Goal: Task Accomplishment & Management: Manage account settings

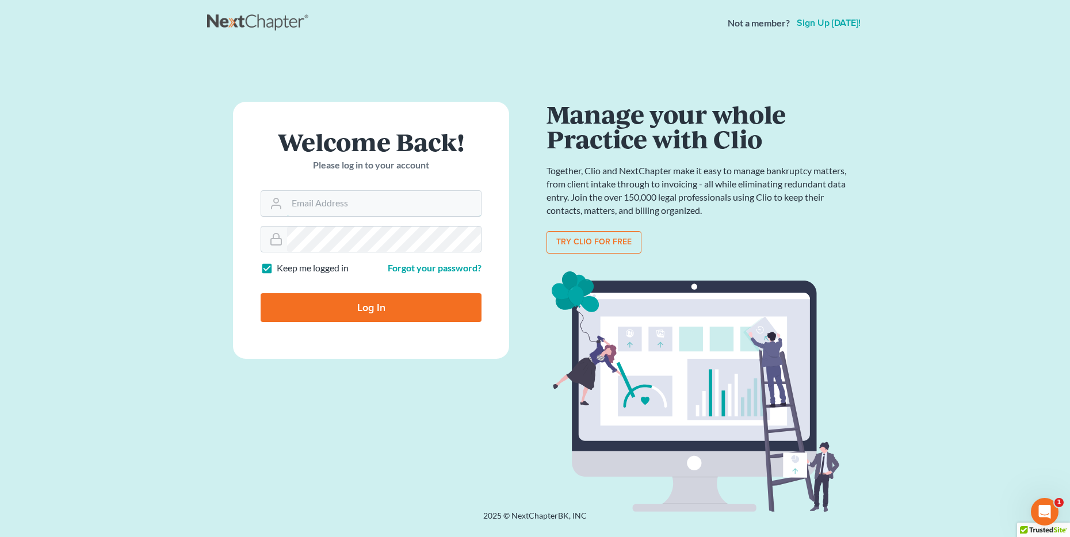
type input "[EMAIL_ADDRESS][DOMAIN_NAME]"
click at [305, 304] on input "Log In" at bounding box center [371, 307] width 221 height 29
type input "Thinking..."
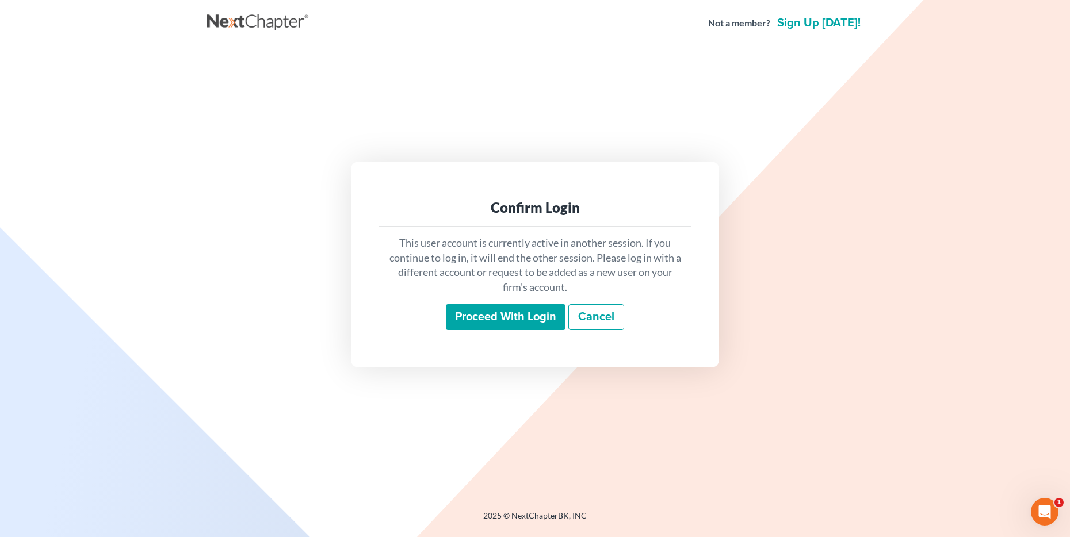
click at [511, 326] on input "Proceed with login" at bounding box center [506, 317] width 120 height 26
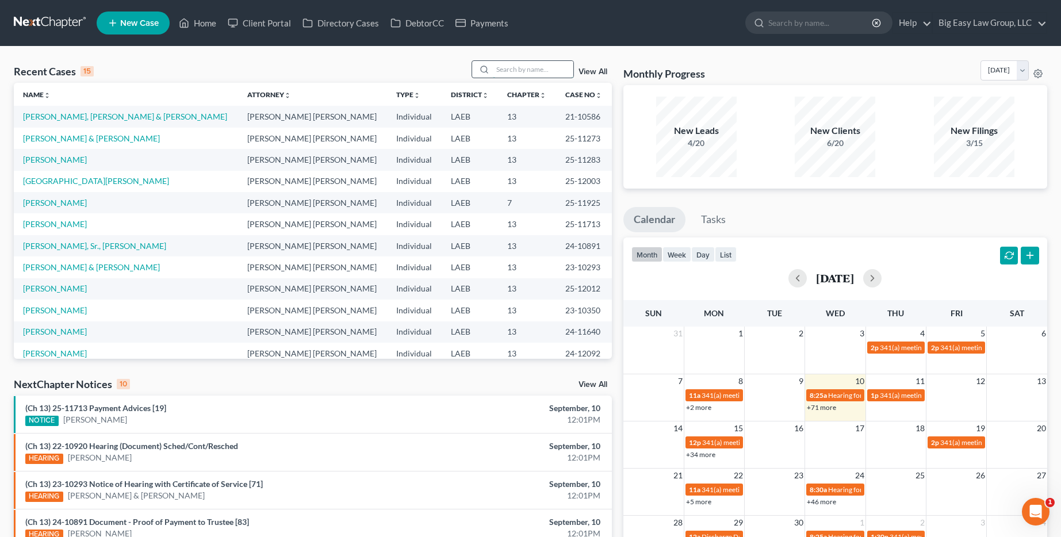
click at [538, 65] on input "search" at bounding box center [533, 69] width 81 height 17
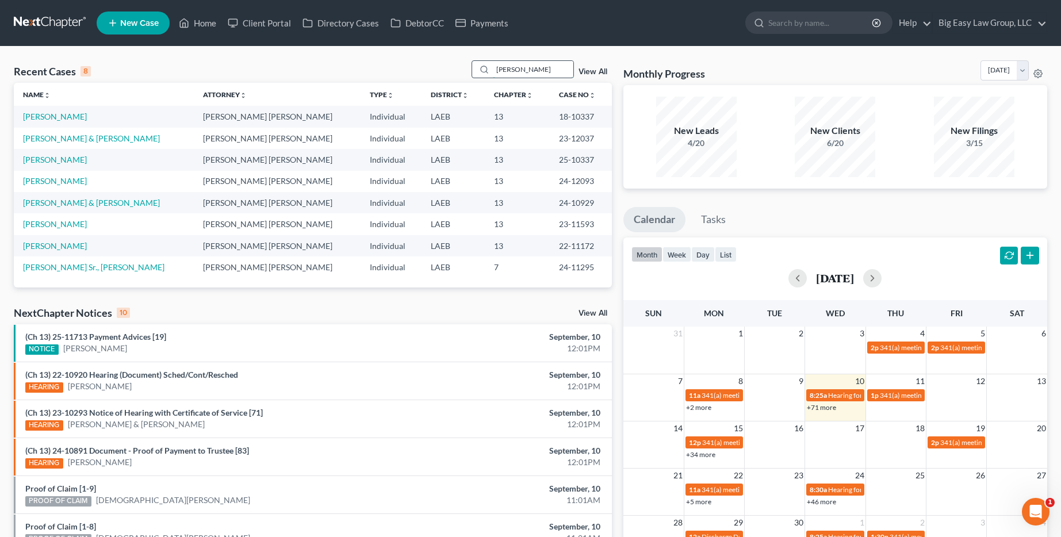
type input "[PERSON_NAME]"
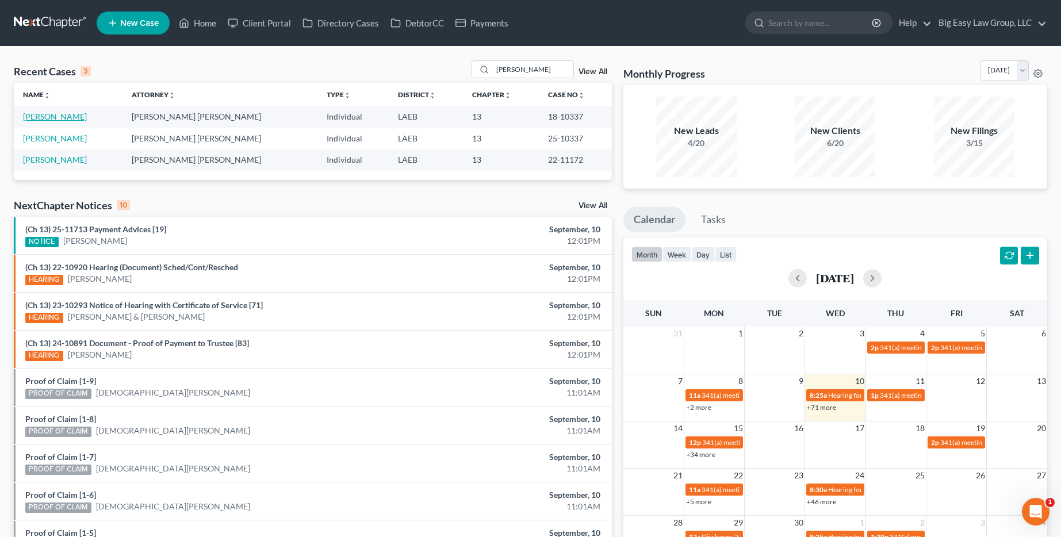
click at [55, 117] on link "[PERSON_NAME]" at bounding box center [55, 117] width 64 height 10
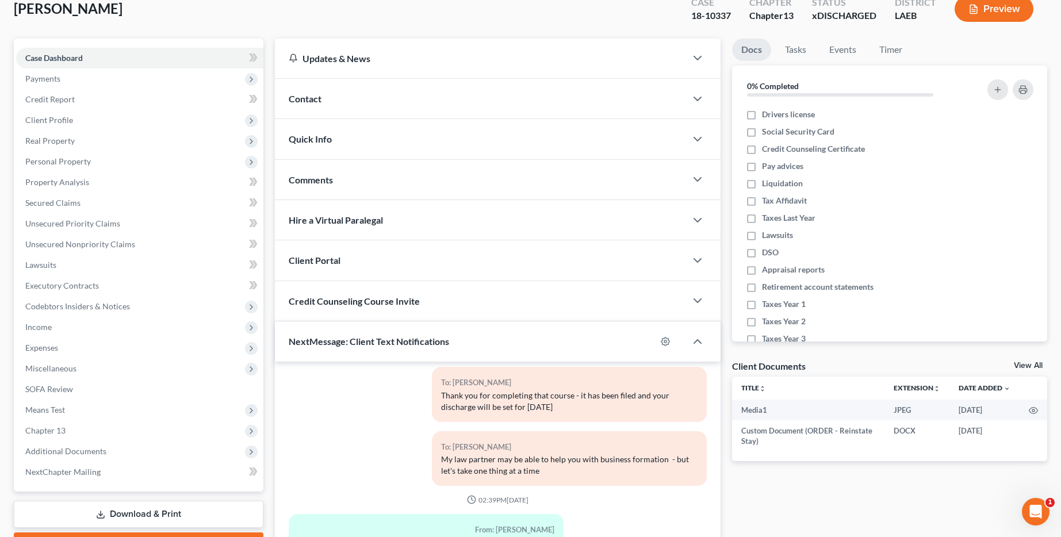
scroll to position [29, 0]
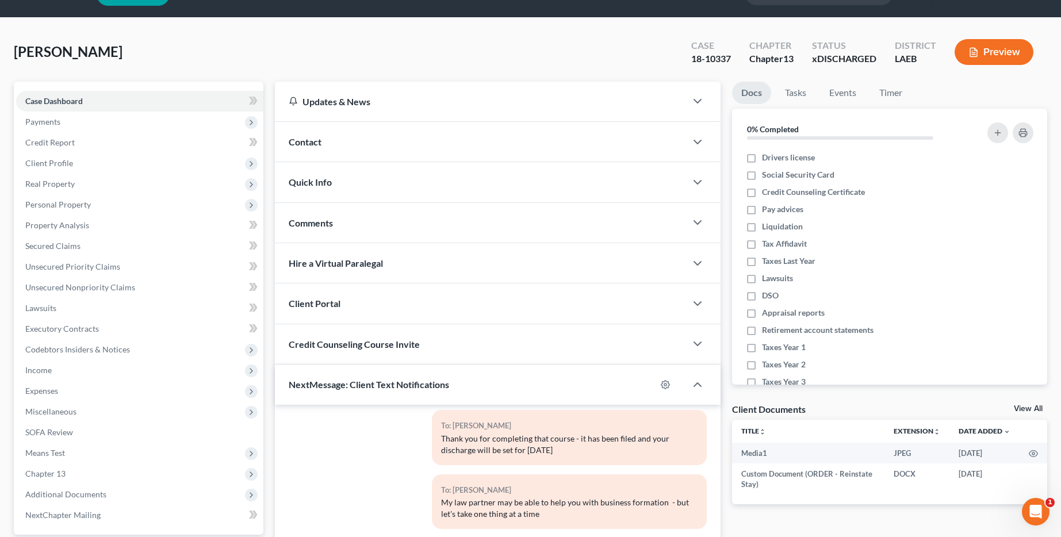
click at [507, 380] on div "NextMessage: Client Text Notifications" at bounding box center [465, 385] width 381 height 40
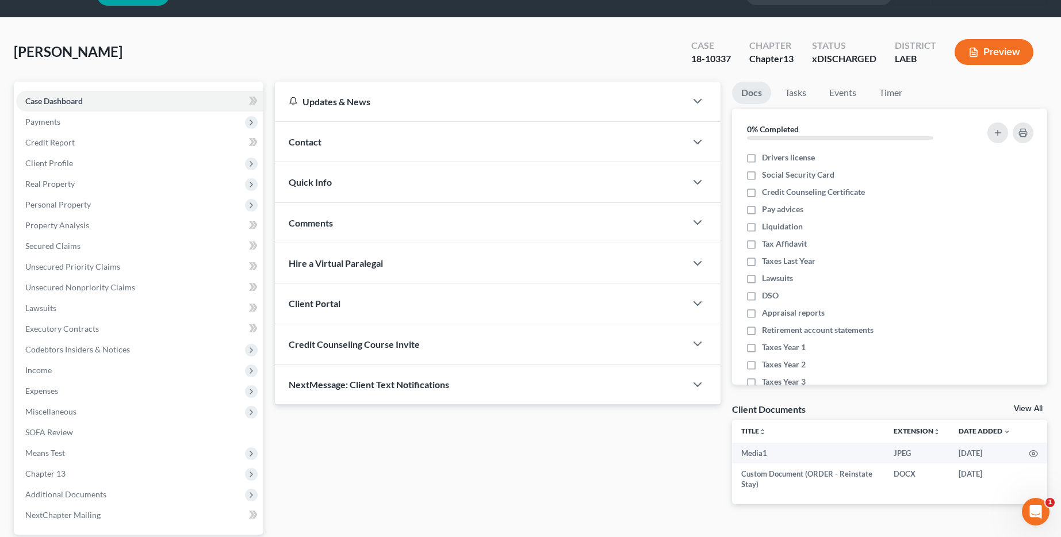
click at [450, 303] on div "Client Portal" at bounding box center [480, 304] width 411 height 40
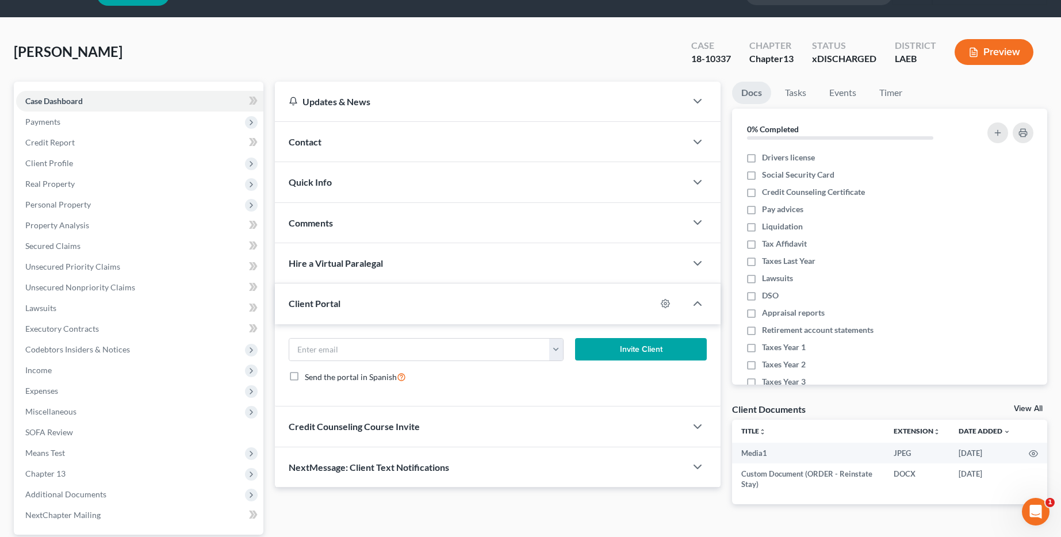
click at [450, 303] on div "Client Portal" at bounding box center [465, 304] width 381 height 40
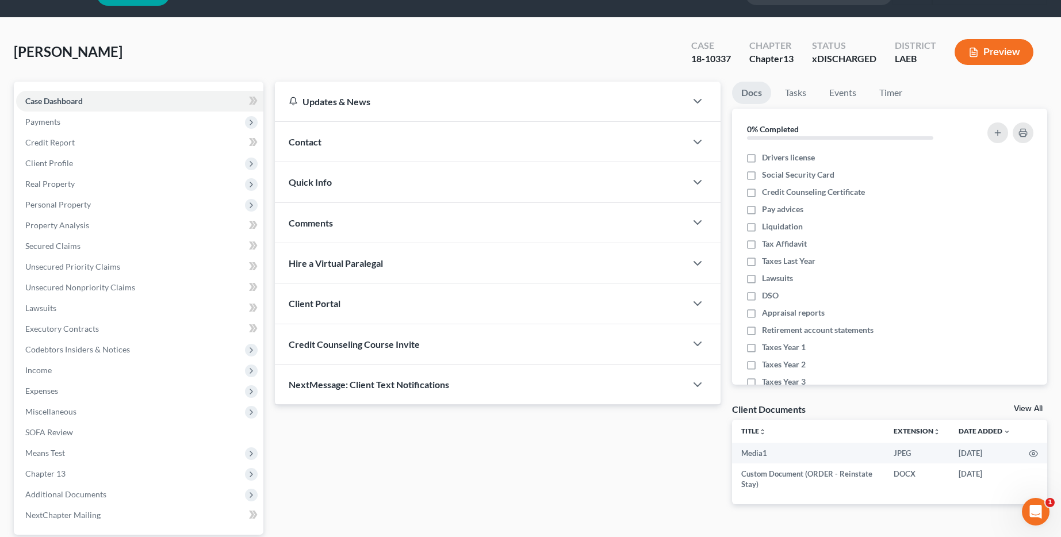
click at [370, 232] on div "Comments" at bounding box center [480, 223] width 411 height 40
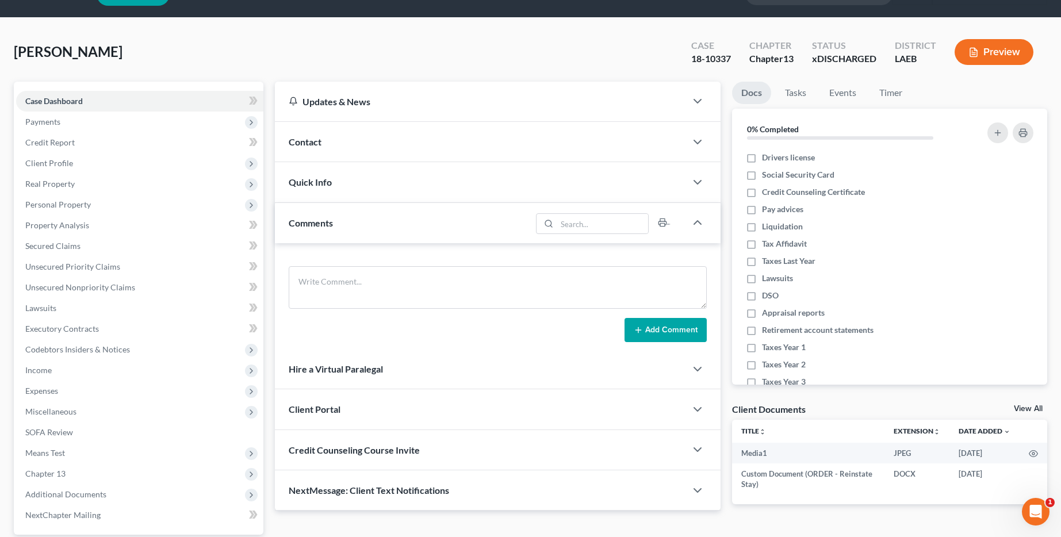
click at [370, 232] on div "Comments" at bounding box center [403, 223] width 257 height 40
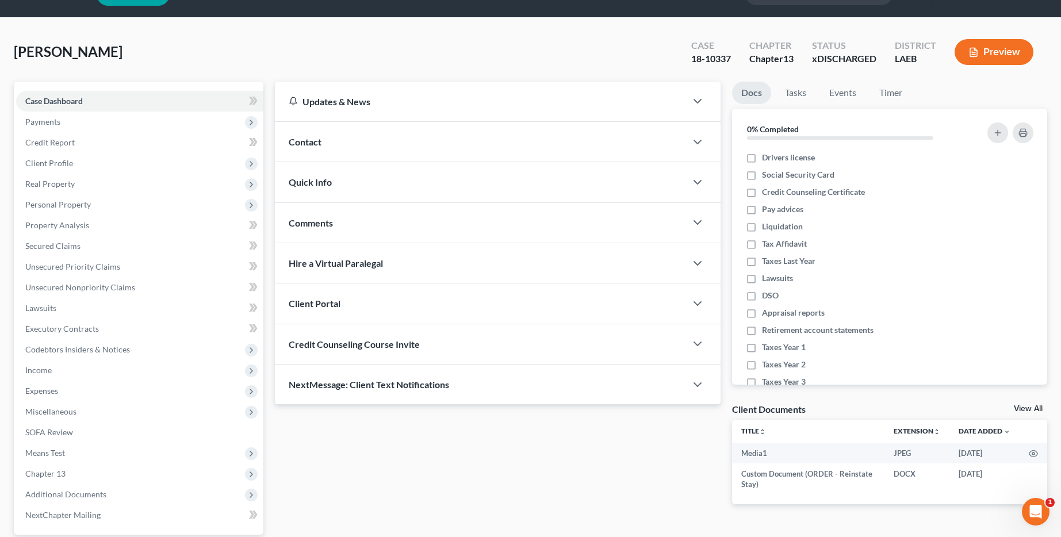
click at [361, 191] on div "Quick Info" at bounding box center [480, 182] width 411 height 40
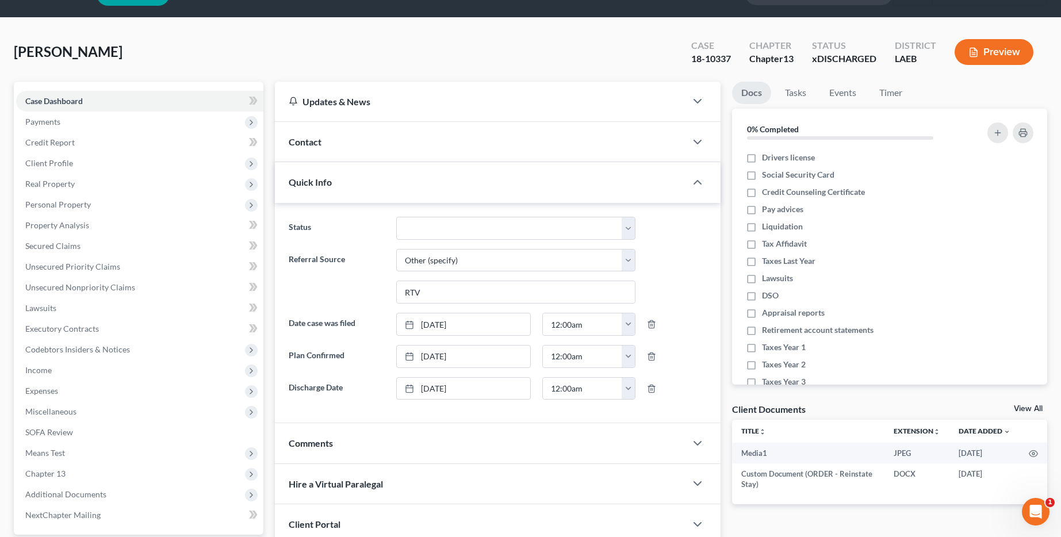
click at [361, 191] on div "Quick Info" at bounding box center [480, 182] width 411 height 40
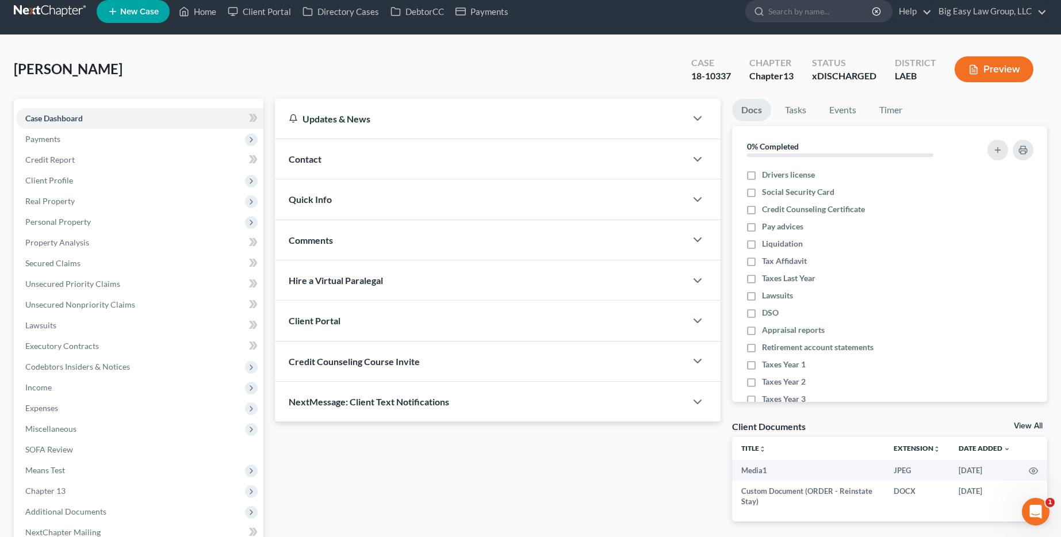
scroll to position [0, 0]
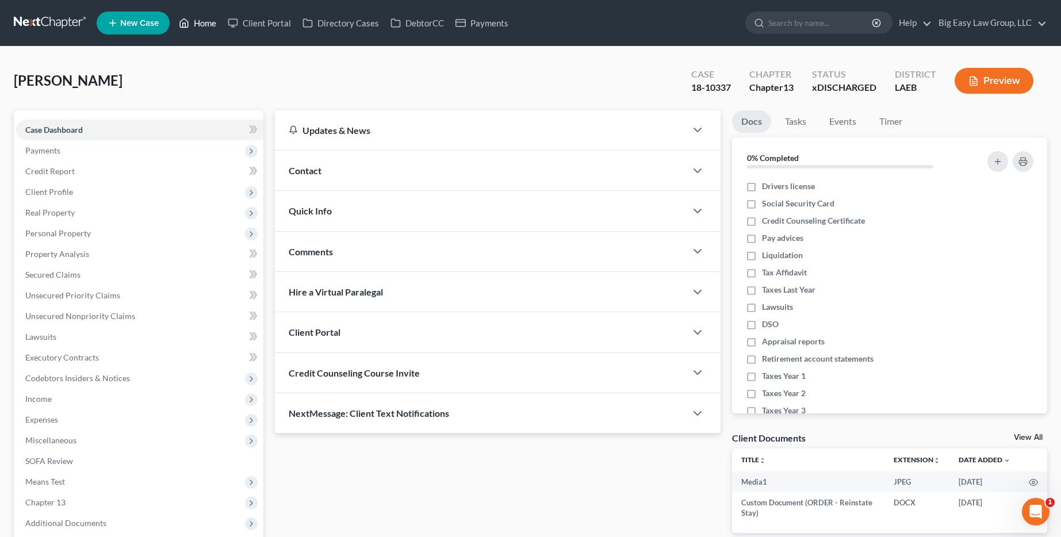
click at [195, 19] on link "Home" at bounding box center [197, 23] width 49 height 21
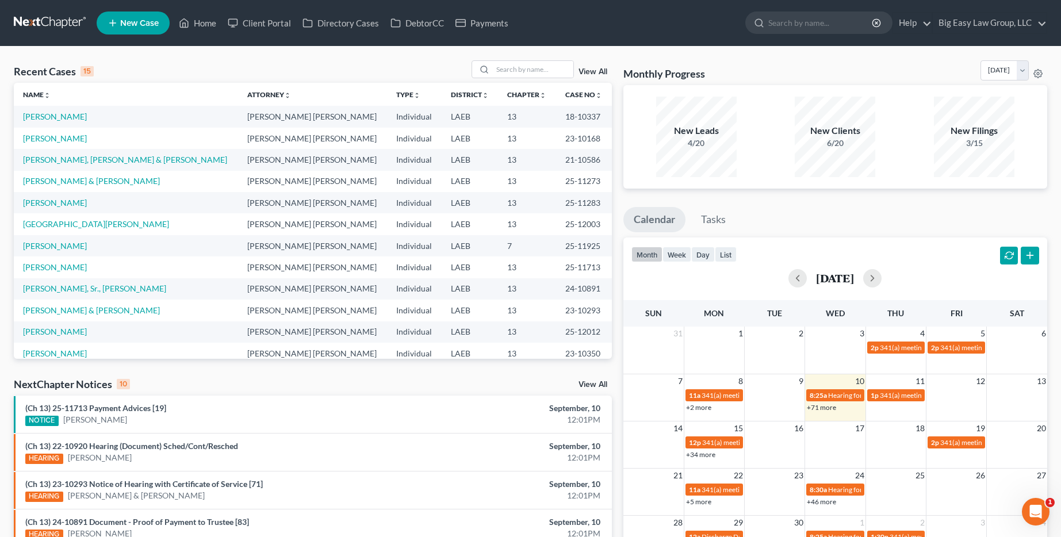
click at [604, 68] on link "View All" at bounding box center [593, 72] width 29 height 8
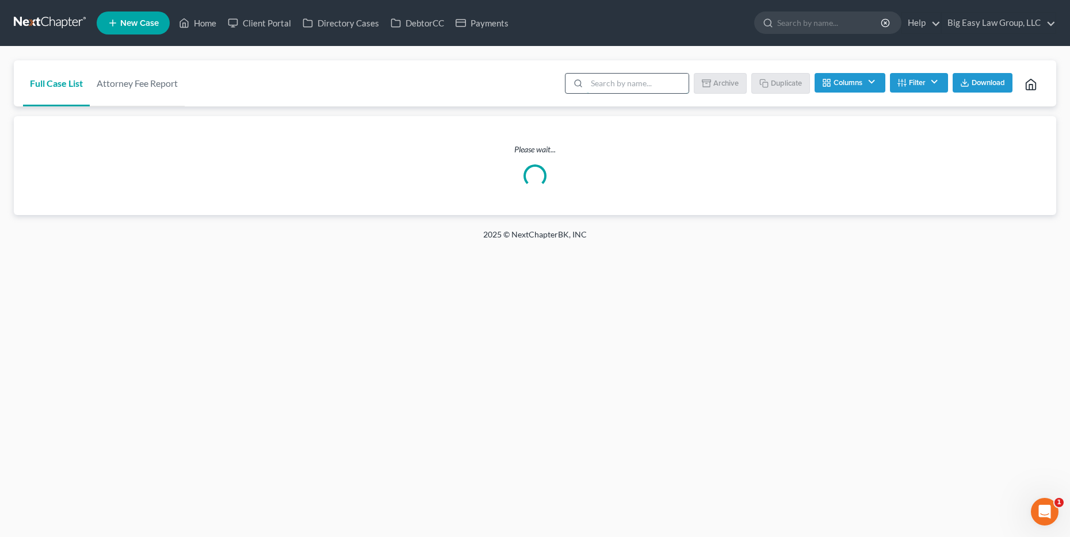
click at [611, 75] on input "search" at bounding box center [638, 84] width 102 height 20
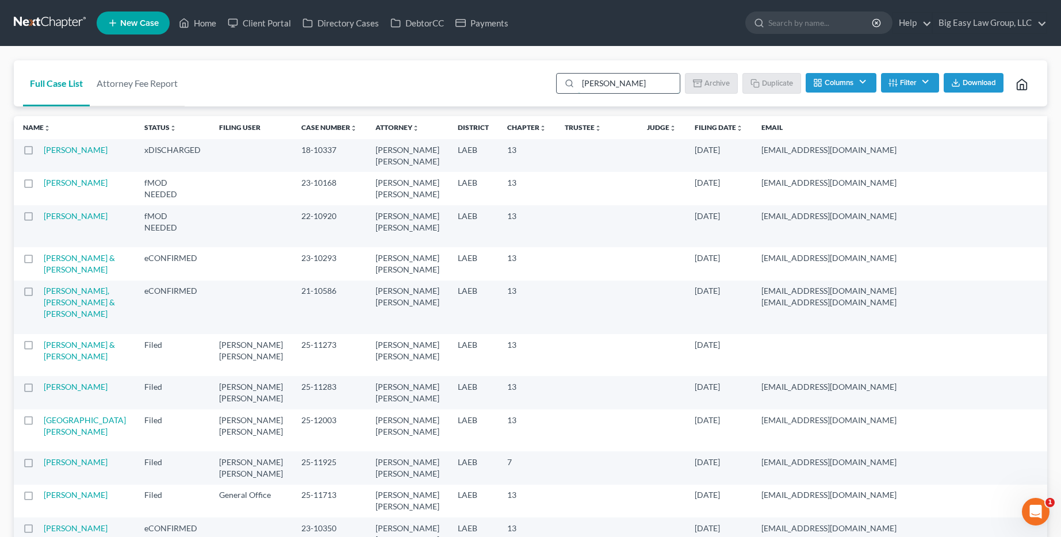
type input "[PERSON_NAME]"
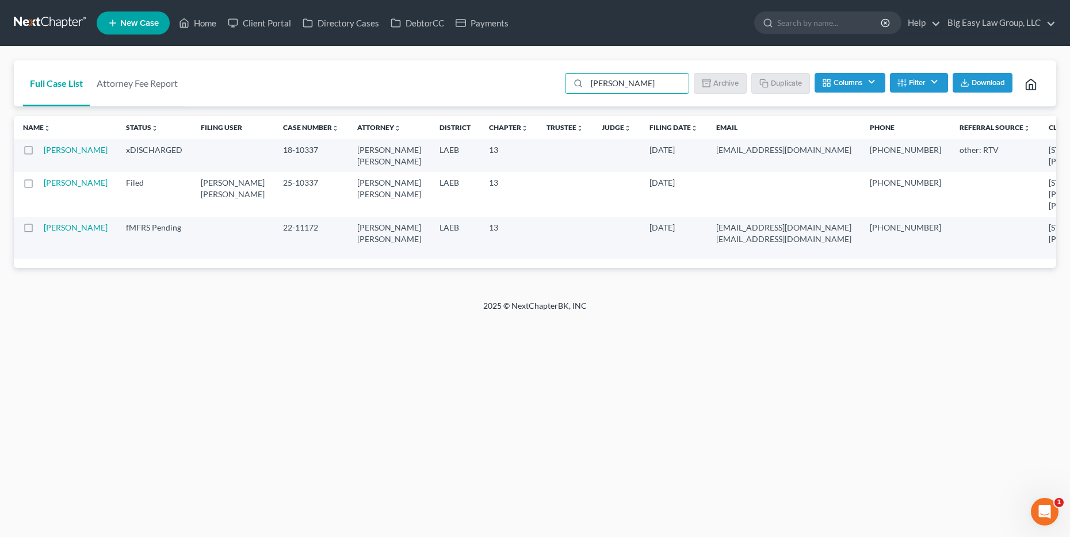
click at [39, 153] on label at bounding box center [39, 153] width 0 height 0
click at [44, 152] on input "checkbox" at bounding box center [47, 147] width 7 height 7
click at [737, 90] on button "Archive" at bounding box center [722, 83] width 52 height 20
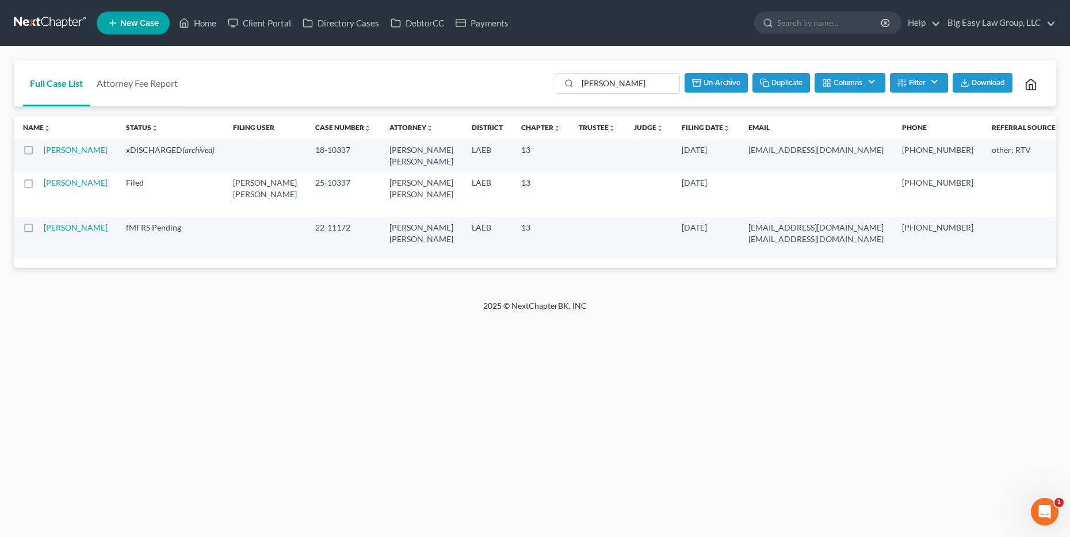
checkbox input "false"
click at [212, 28] on link "Home" at bounding box center [197, 23] width 49 height 21
